Goal: Task Accomplishment & Management: Manage account settings

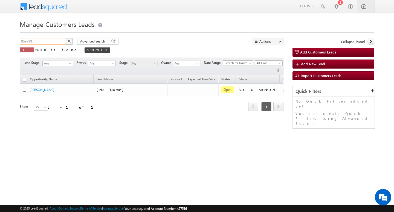
scroll to position [0, 22]
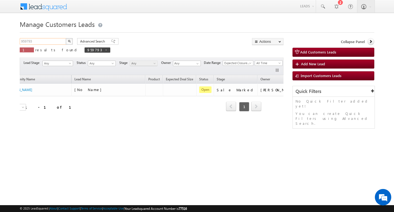
click at [39, 43] on input "959793" at bounding box center [43, 41] width 47 height 7
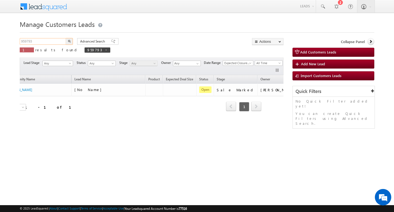
click at [39, 43] on input "959793" at bounding box center [43, 41] width 47 height 7
type input "Search Customers Leads"
click at [44, 41] on input "text" at bounding box center [43, 41] width 47 height 7
paste input "959775"
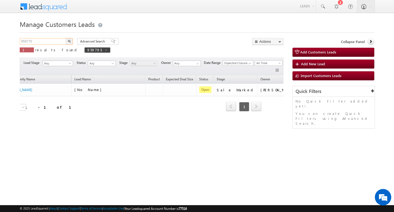
type input "959775"
click at [66, 38] on button "button" at bounding box center [69, 41] width 7 height 7
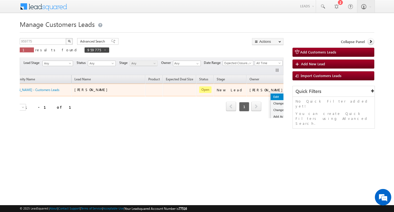
click at [271, 94] on link "Edit" at bounding box center [284, 96] width 27 height 7
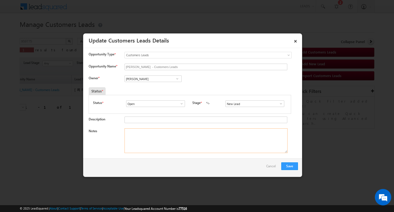
click at [219, 136] on textarea "Notes" at bounding box center [206, 140] width 163 height 25
click at [280, 104] on span at bounding box center [280, 103] width 5 height 4
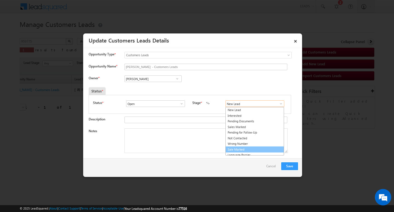
click at [261, 151] on link "Sale Marked" at bounding box center [255, 149] width 59 height 6
type input "Sale Marked"
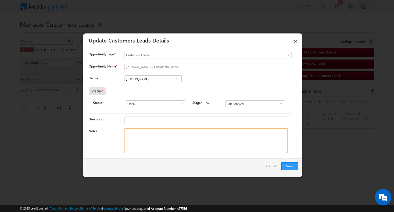
click at [230, 147] on textarea "Notes" at bounding box center [206, 140] width 163 height 25
click at [160, 76] on input "[PERSON_NAME]" at bounding box center [153, 78] width 57 height 7
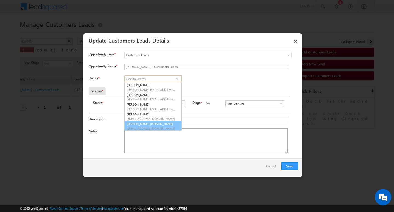
scroll to position [1, 0]
click at [202, 147] on textarea "Notes" at bounding box center [206, 140] width 163 height 25
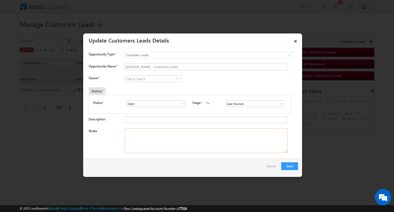
click at [203, 138] on textarea "Notes" at bounding box center [206, 140] width 163 height 25
paste textarea "5L/ LAKH Customer required top-up loan address rewari"
type textarea "5L/ LAKH Customer required top-up loan address rewari"
click at [163, 78] on input at bounding box center [153, 78] width 57 height 7
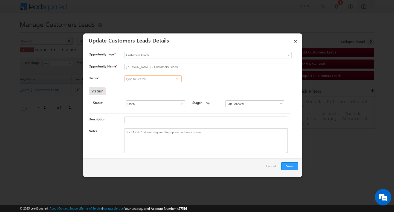
paste input "[PERSON_NAME]"
click at [162, 85] on link "[PERSON_NAME] [PERSON_NAME][EMAIL_ADDRESS][PERSON_NAME][DOMAIN_NAME]" at bounding box center [153, 87] width 57 height 10
type input "[PERSON_NAME]"
click at [295, 165] on button "Save" at bounding box center [290, 166] width 17 height 8
